Goal: Information Seeking & Learning: Learn about a topic

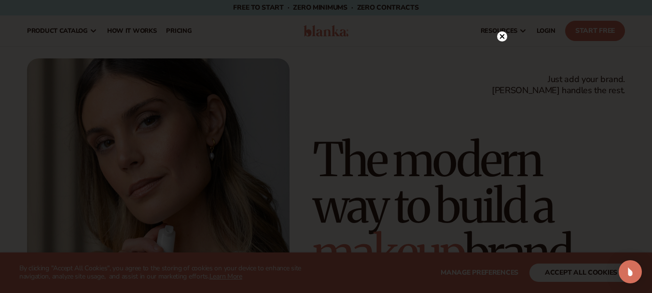
click at [500, 36] on circle at bounding box center [502, 36] width 10 height 10
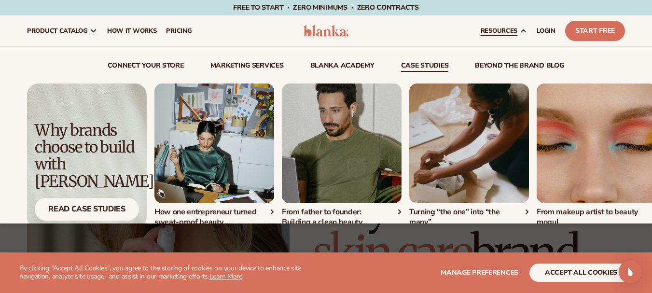
scroll to position [96, 0]
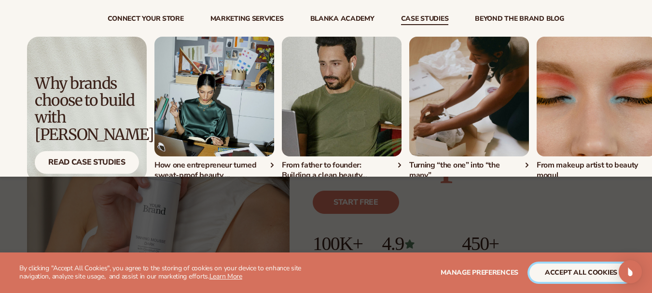
click at [590, 278] on button "accept all cookies" at bounding box center [580, 272] width 103 height 18
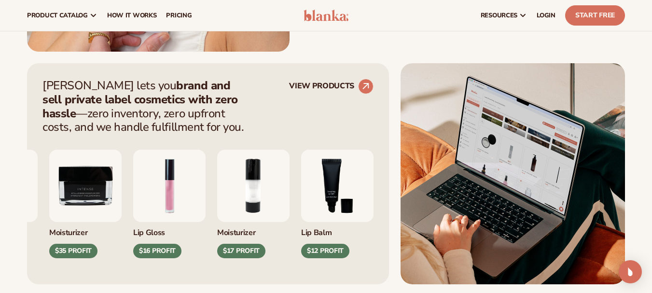
scroll to position [193, 0]
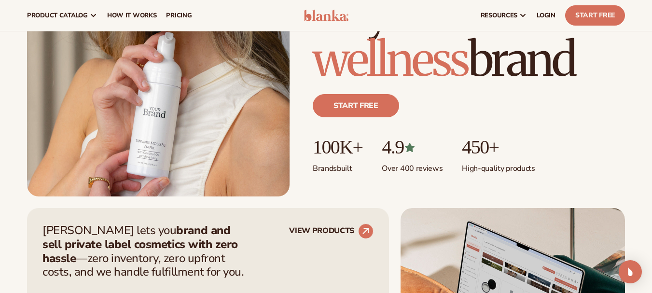
click at [634, 169] on div "Just add your brand. Blanka handles the rest. beauty,[MEDICAL_DATA],wellness,ma…" at bounding box center [326, 30] width 652 height 331
click at [643, 106] on div "Just add your brand. Blanka handles the rest. beauty,skin care,wellness,makeup …" at bounding box center [326, 30] width 652 height 331
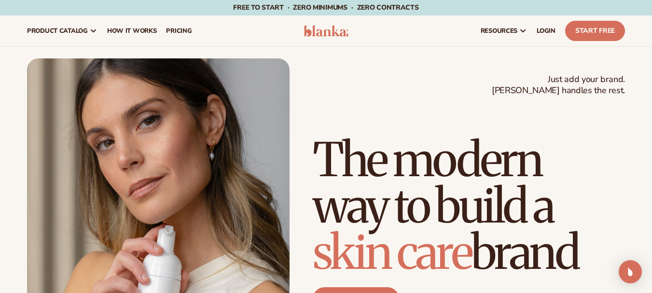
scroll to position [48, 0]
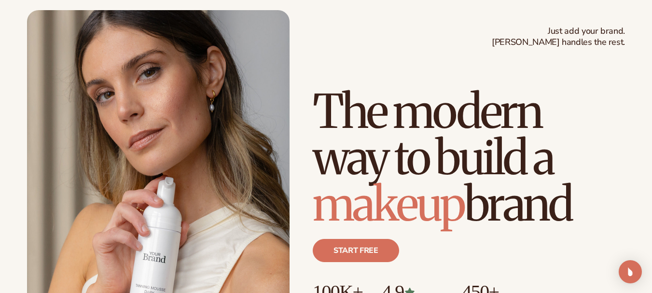
click at [405, 25] on div "Just add your brand. Blanka handles the rest. beauty,skin care,wellness,makeup …" at bounding box center [326, 175] width 598 height 331
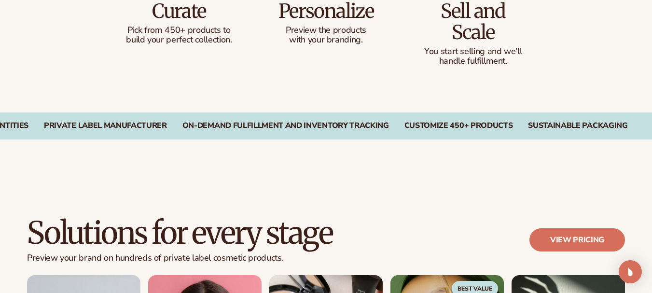
scroll to position [724, 0]
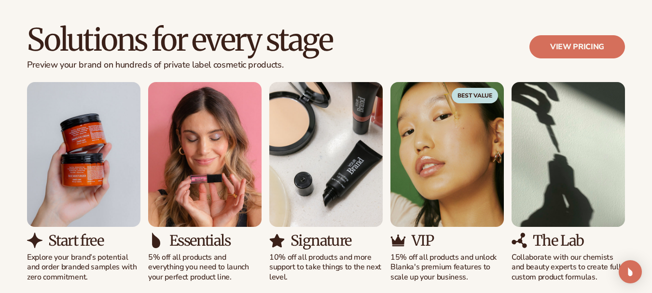
scroll to position [917, 0]
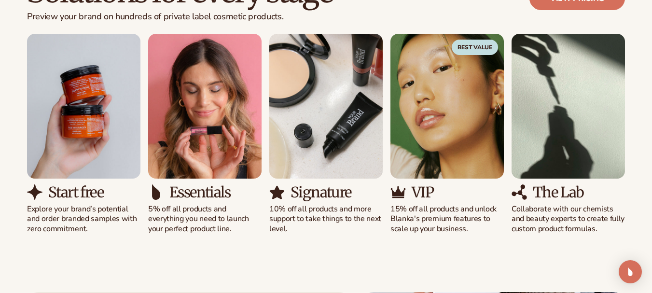
click at [641, 169] on div "Solutions for every stage Preview your brand on hundreds of private label cosme…" at bounding box center [326, 105] width 652 height 336
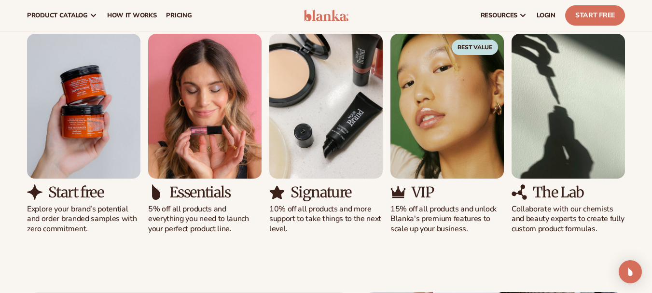
scroll to position [772, 0]
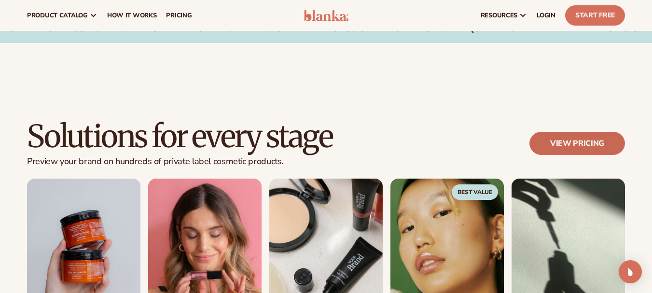
click at [555, 148] on link "View pricing" at bounding box center [577, 143] width 96 height 23
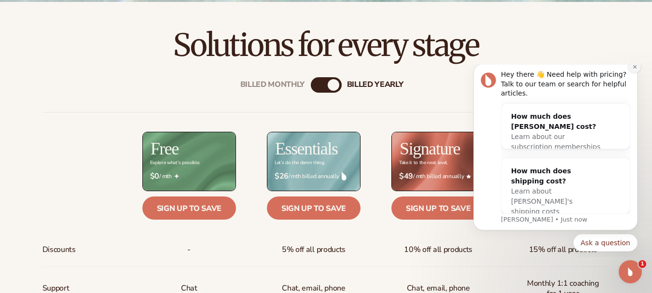
click at [635, 68] on icon "Dismiss notification" at bounding box center [633, 66] width 3 height 3
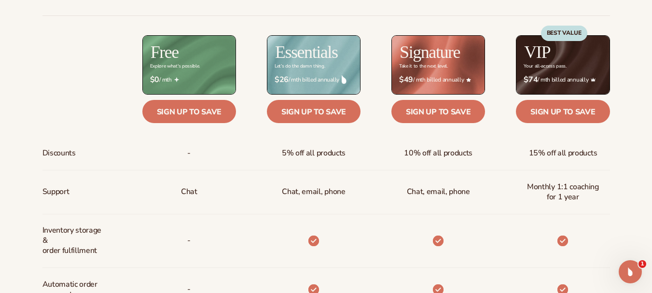
scroll to position [434, 0]
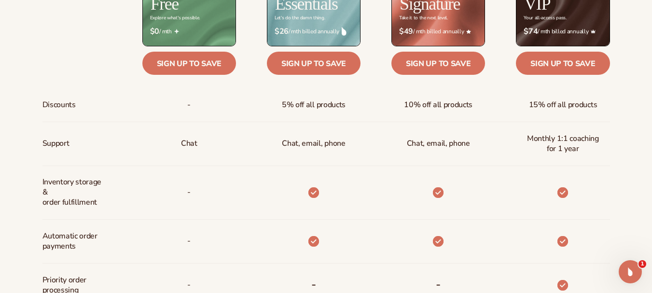
click at [632, 171] on div "Billed Monthly billed Yearly Billed Monthly billed Yearly Discounts Support Inv…" at bounding box center [325, 242] width 621 height 650
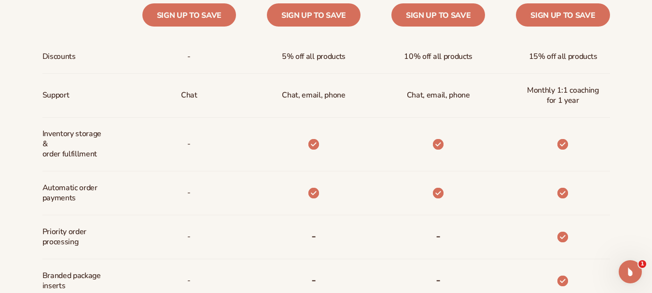
click at [627, 167] on div "Billed Monthly billed Yearly Billed Monthly billed Yearly Discounts Support Inv…" at bounding box center [325, 194] width 621 height 650
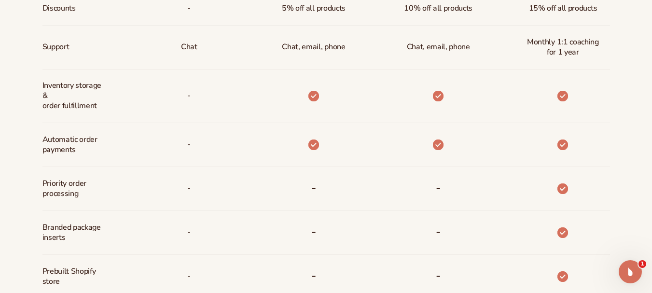
scroll to position [579, 0]
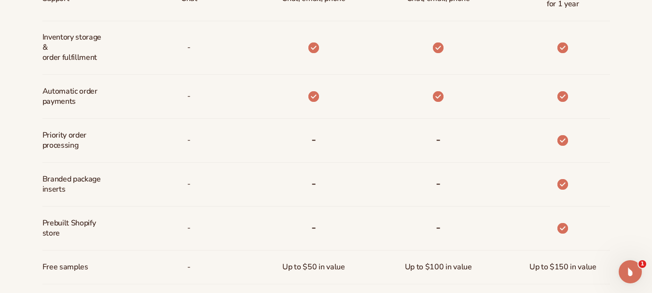
click at [635, 167] on div "Billed Monthly billed Yearly Billed Monthly billed Yearly Discounts Support Inv…" at bounding box center [325, 97] width 621 height 650
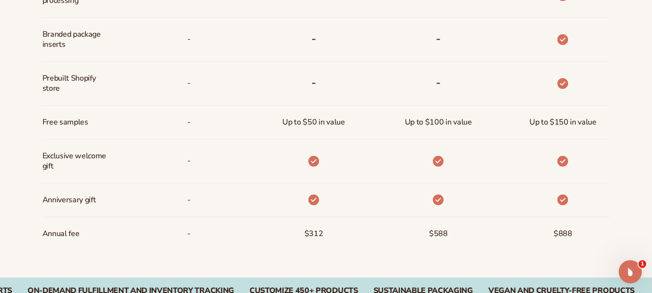
scroll to position [772, 0]
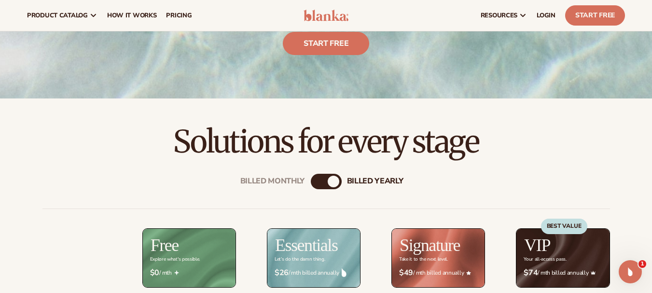
scroll to position [145, 0]
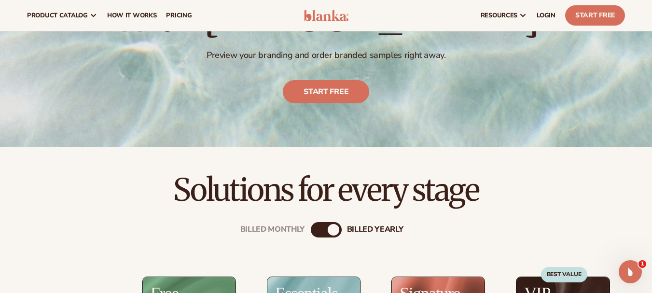
click at [532, 196] on h2 "Solutions for every stage" at bounding box center [326, 190] width 598 height 32
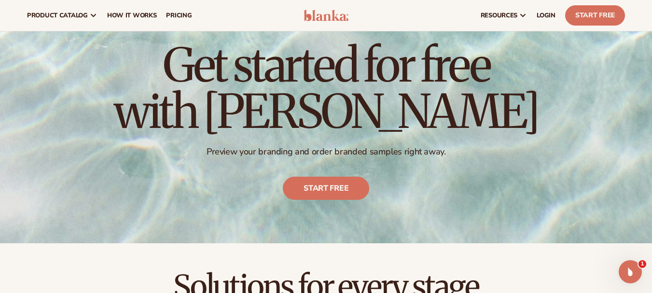
scroll to position [0, 0]
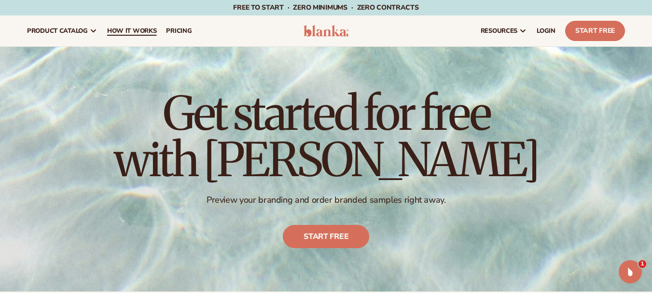
click at [136, 32] on span "How It Works" at bounding box center [132, 31] width 50 height 8
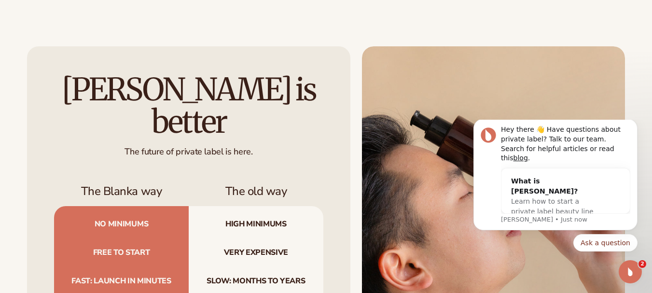
scroll to position [917, 0]
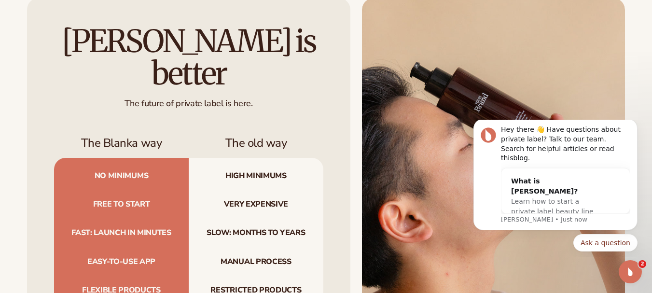
click at [617, 83] on img at bounding box center [493, 181] width 263 height 366
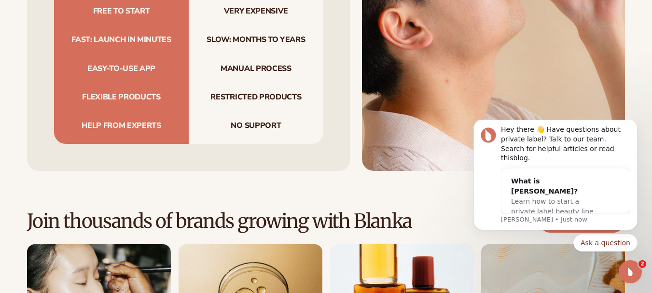
scroll to position [1254, 0]
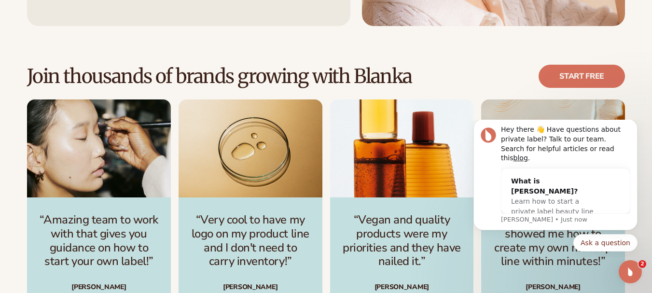
click at [464, 26] on div "Join thousands of brands growing with Blanka Start free “Amazing team to work w…" at bounding box center [326, 185] width 652 height 318
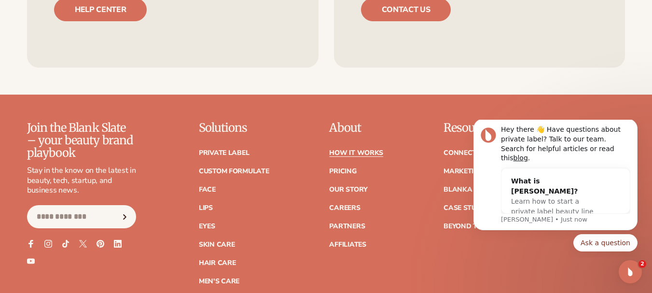
scroll to position [2123, 0]
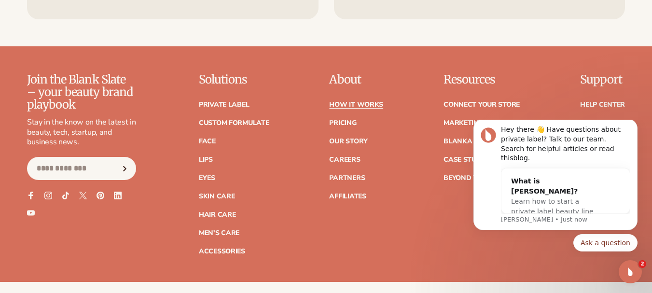
click at [369, 195] on div "About How It Works Pricing Our Story Careers Partners" at bounding box center [356, 163] width 54 height 181
click at [588, 120] on link "FAQ" at bounding box center [587, 123] width 14 height 7
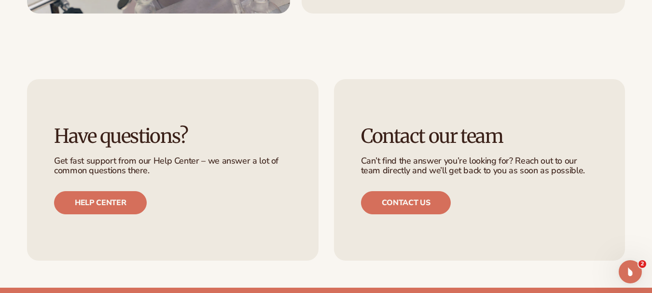
scroll to position [2074, 0]
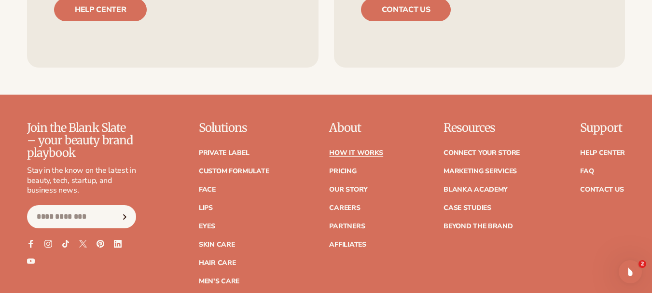
click at [339, 168] on link "Pricing" at bounding box center [342, 171] width 27 height 7
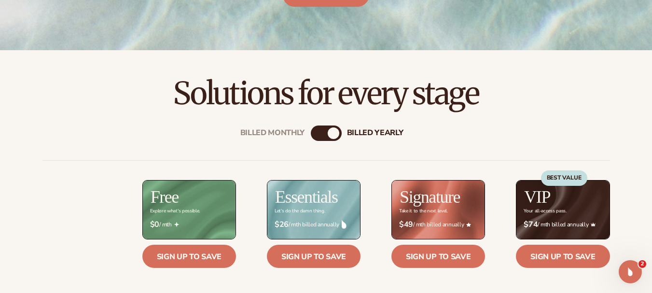
scroll to position [289, 0]
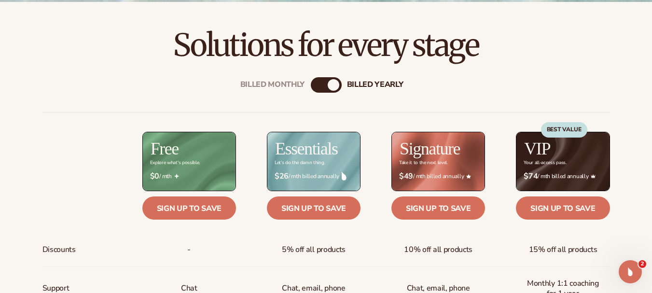
click at [315, 87] on div "Billed Monthly" at bounding box center [317, 85] width 12 height 12
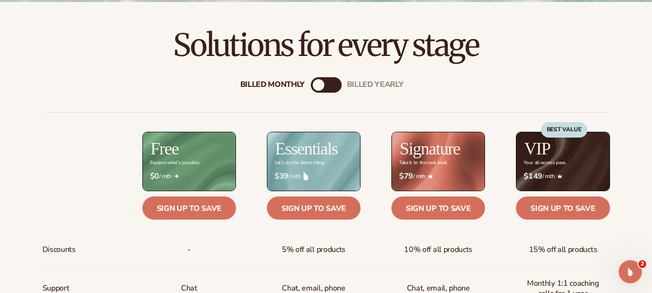
click at [333, 84] on div "billed Yearly" at bounding box center [336, 85] width 12 height 12
